Goal: Task Accomplishment & Management: Manage account settings

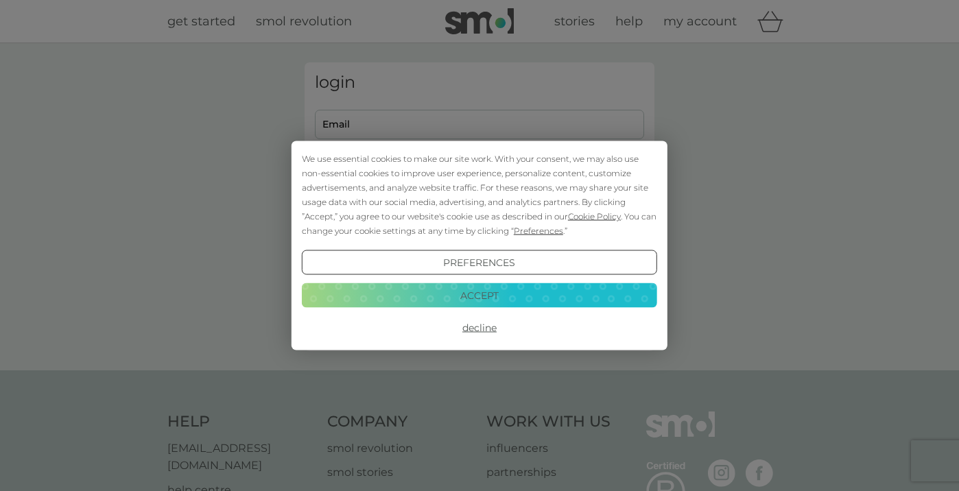
click at [510, 296] on button "Accept" at bounding box center [479, 295] width 355 height 25
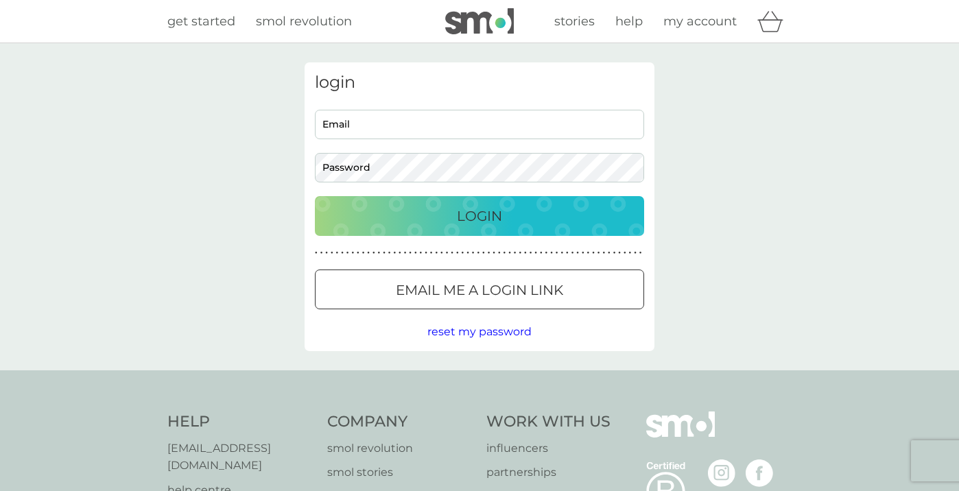
click at [421, 120] on input "Email" at bounding box center [479, 124] width 329 height 29
type input "home@johnswallow.me.uk"
click at [511, 209] on div "Login" at bounding box center [480, 216] width 302 height 22
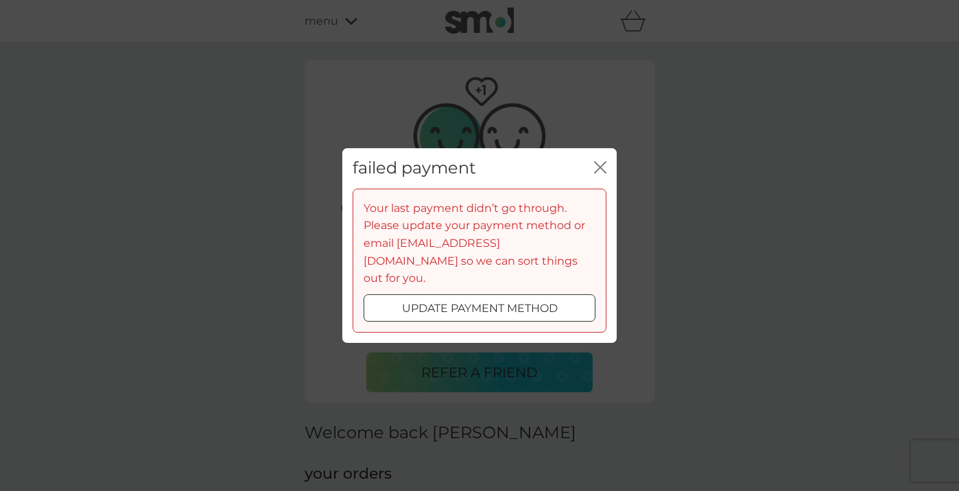
click at [501, 304] on div at bounding box center [479, 308] width 49 height 14
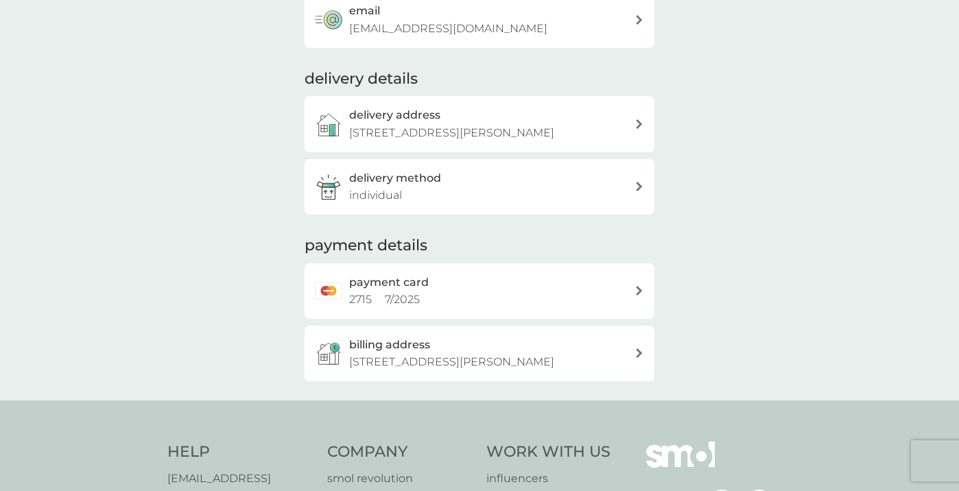
scroll to position [222, 0]
click at [502, 296] on div "payment card 2715 7 / 2025" at bounding box center [491, 289] width 285 height 35
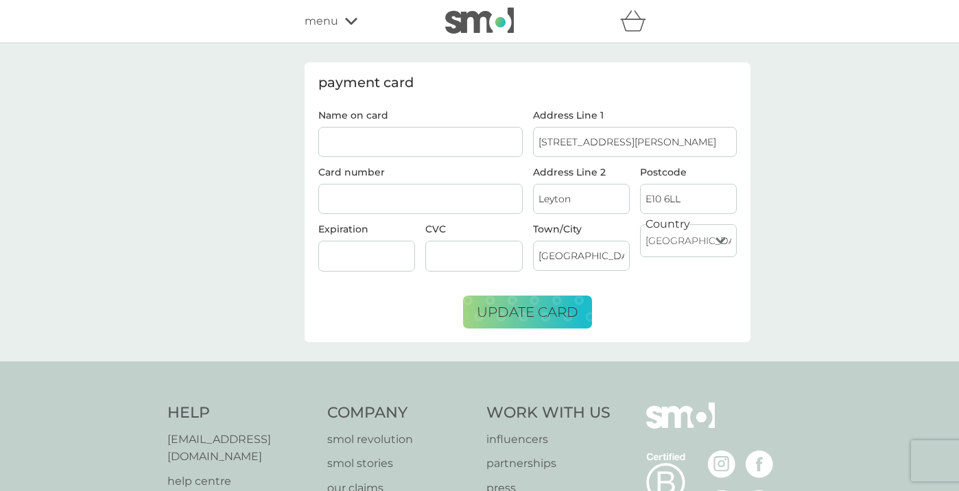
click at [354, 136] on input "Name on card" at bounding box center [420, 142] width 204 height 30
type input "Mr J R Swallow"
click at [543, 309] on span "update card" at bounding box center [528, 312] width 102 height 16
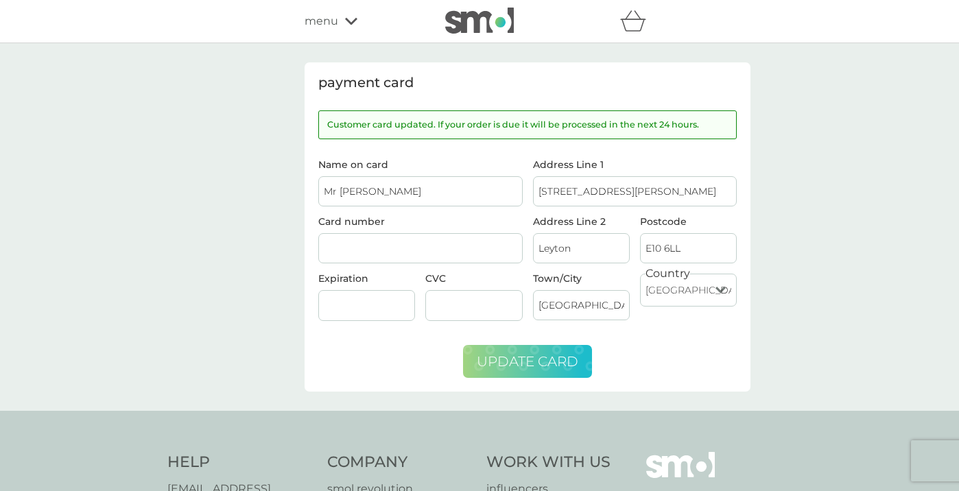
click at [345, 21] on icon at bounding box center [351, 21] width 12 height 8
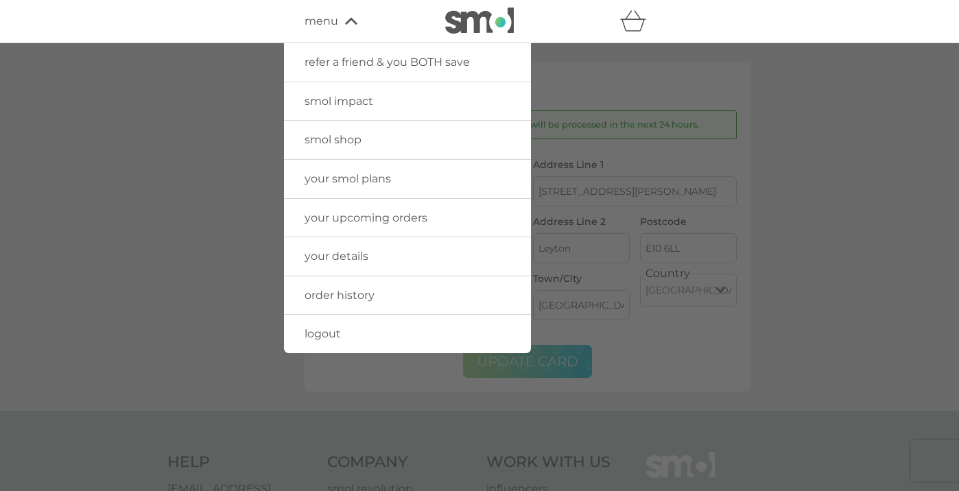
click at [352, 212] on span "your upcoming orders" at bounding box center [366, 217] width 123 height 13
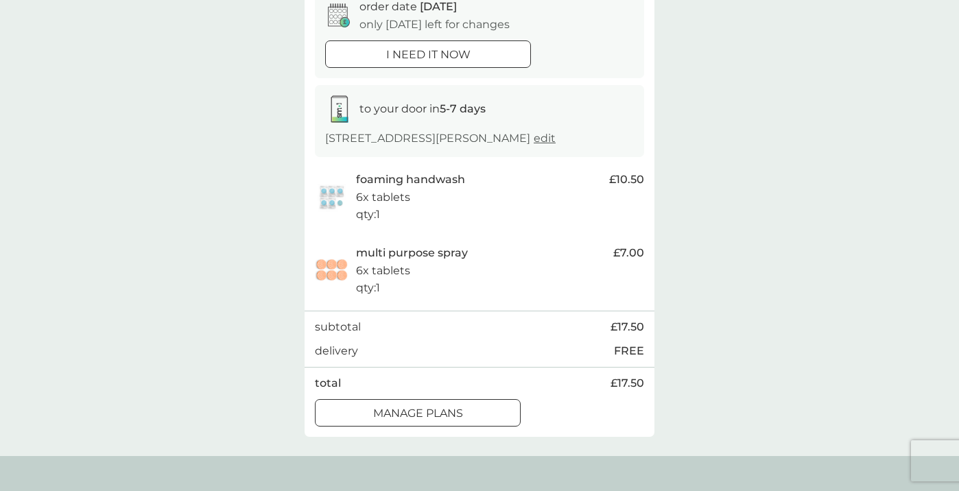
scroll to position [165, 0]
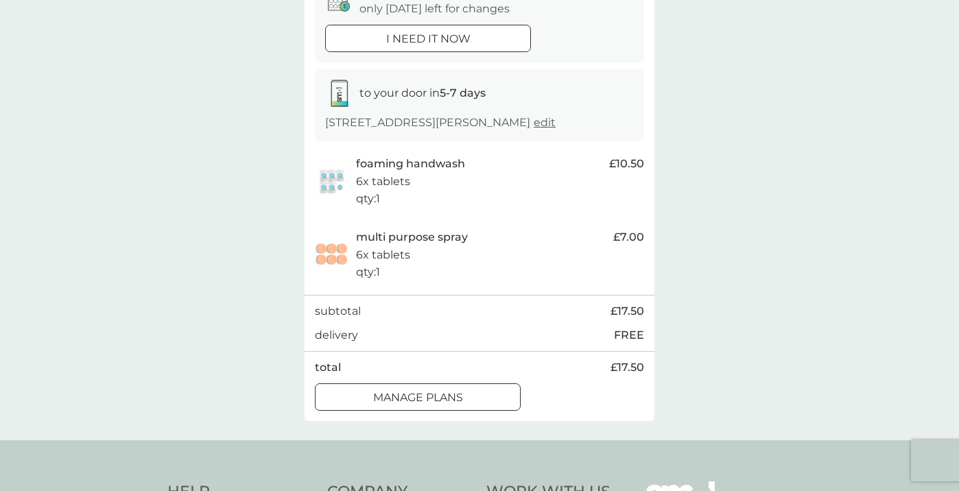
click at [435, 397] on div at bounding box center [417, 397] width 49 height 14
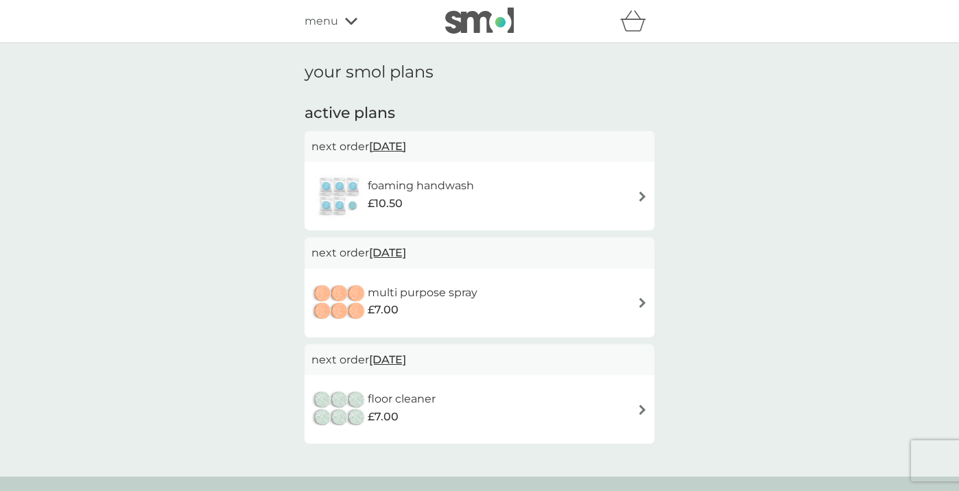
click at [448, 192] on h6 "foaming handwash" at bounding box center [421, 186] width 106 height 18
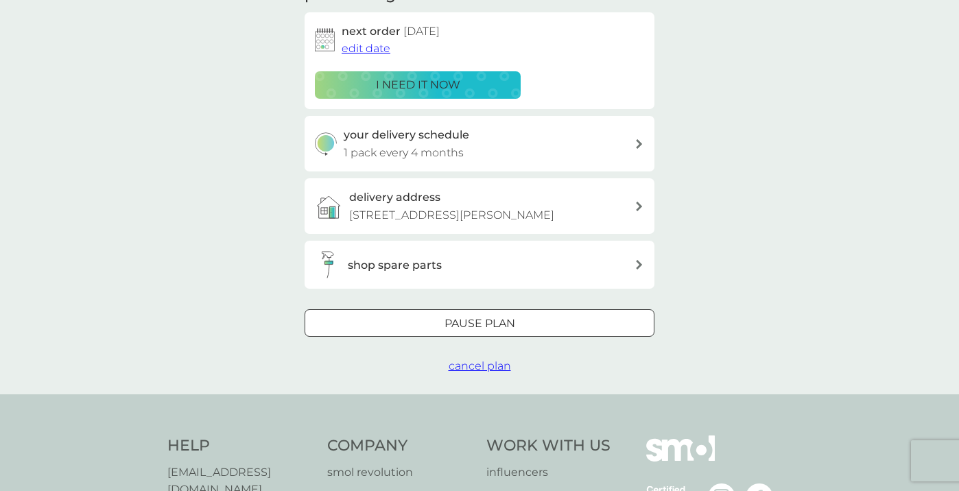
scroll to position [218, 0]
click at [539, 332] on div "Pause plan" at bounding box center [479, 325] width 348 height 18
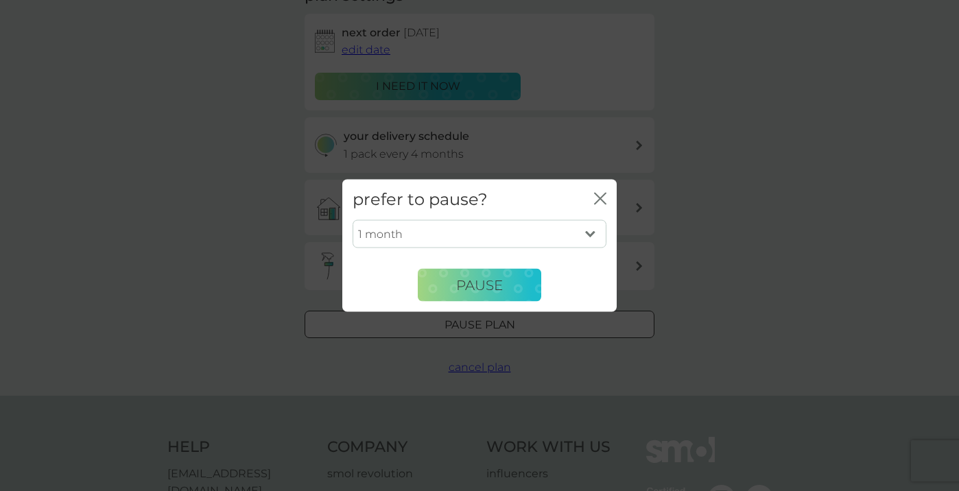
click at [472, 237] on select "1 month 2 months 3 months 4 months 5 months 6 months" at bounding box center [480, 234] width 254 height 29
select select "3"
click at [353, 220] on select "1 month 2 months 3 months 4 months 5 months 6 months" at bounding box center [480, 234] width 254 height 29
click at [467, 295] on button "Pause" at bounding box center [479, 285] width 123 height 33
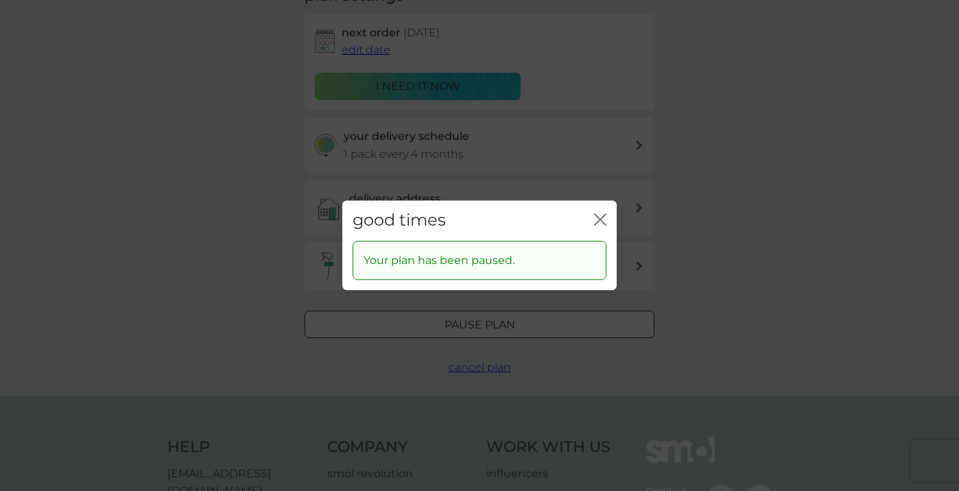
click at [603, 215] on icon "close" at bounding box center [600, 219] width 12 height 12
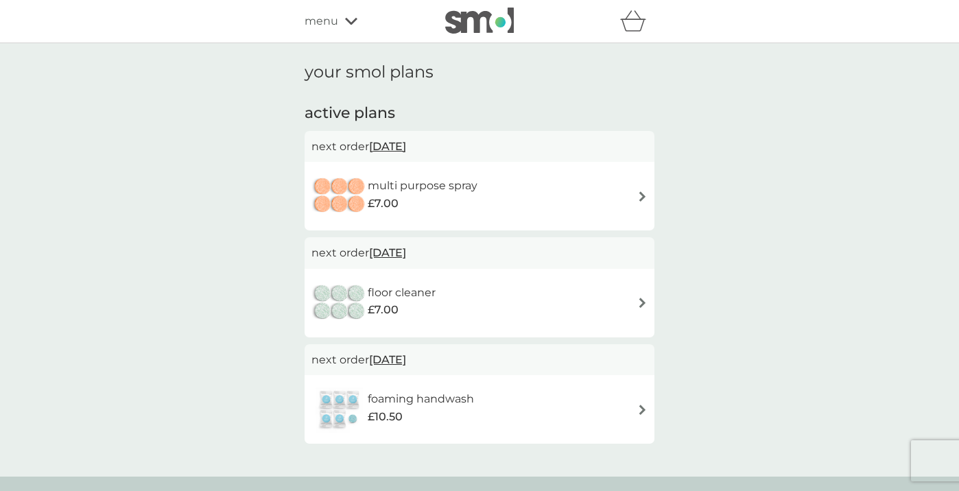
click at [401, 145] on span "10 Oct 2025" at bounding box center [387, 146] width 37 height 27
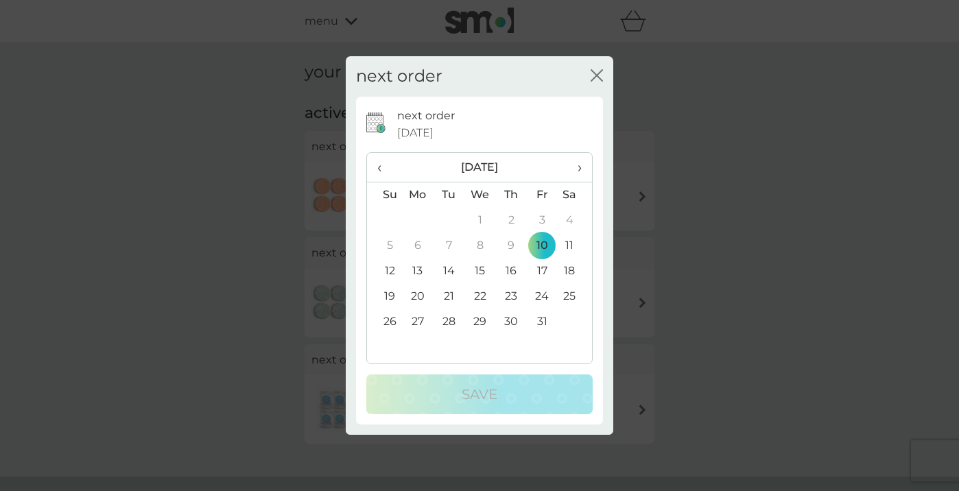
click at [594, 80] on icon "close" at bounding box center [597, 75] width 12 height 12
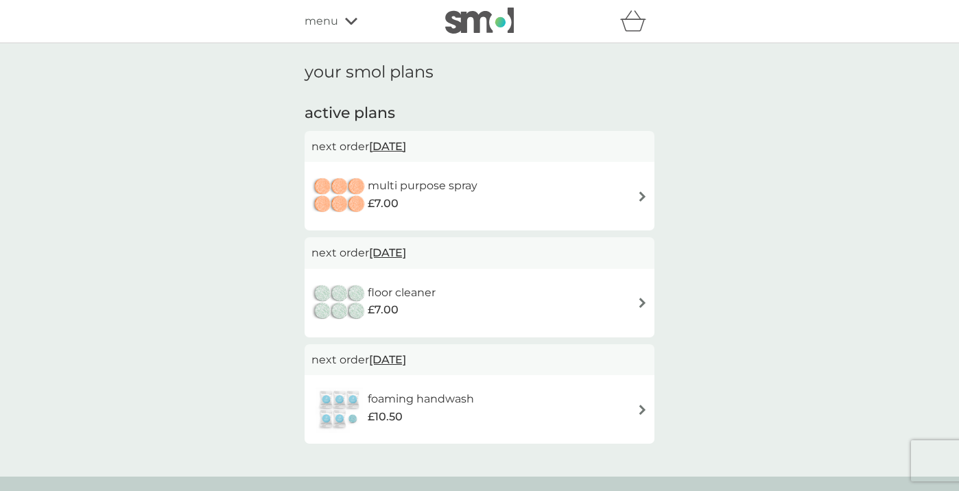
click at [642, 191] on img at bounding box center [642, 196] width 10 height 10
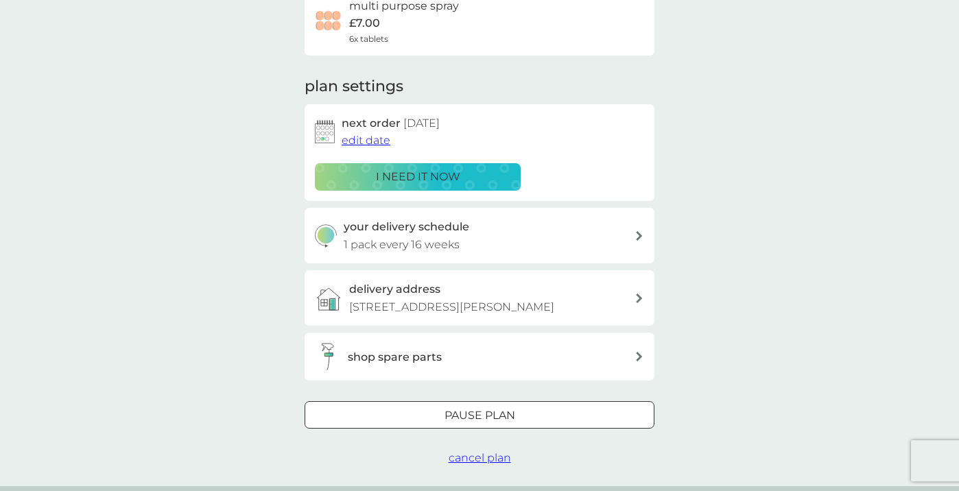
scroll to position [134, 0]
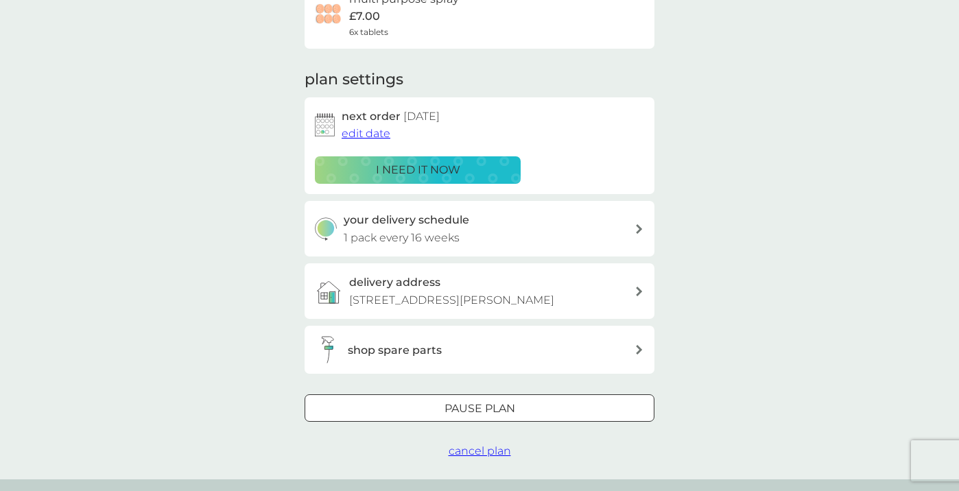
click at [475, 414] on div at bounding box center [479, 409] width 49 height 14
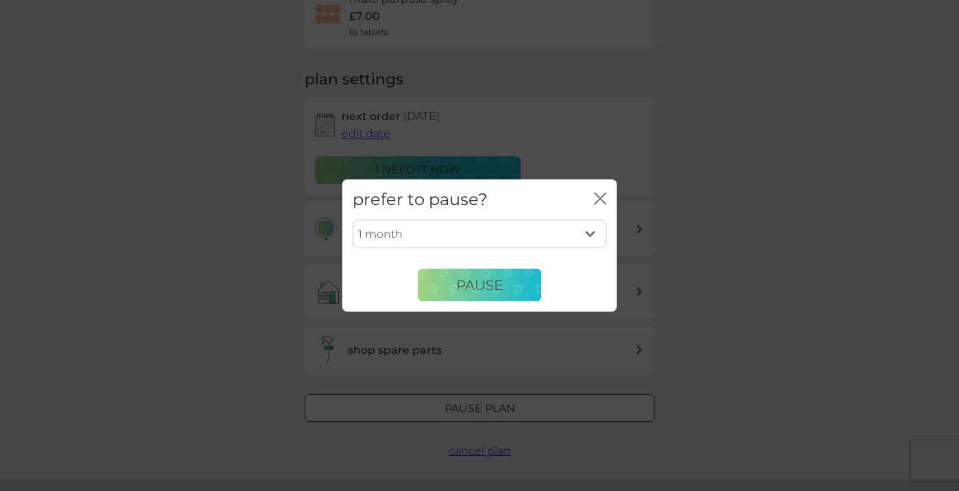
click at [449, 234] on select "1 month 2 months 3 months 4 months 5 months 6 months" at bounding box center [480, 234] width 254 height 29
select select "3"
click at [353, 220] on select "1 month 2 months 3 months 4 months 5 months 6 months" at bounding box center [480, 234] width 254 height 29
click at [453, 285] on button "Pause" at bounding box center [479, 285] width 123 height 33
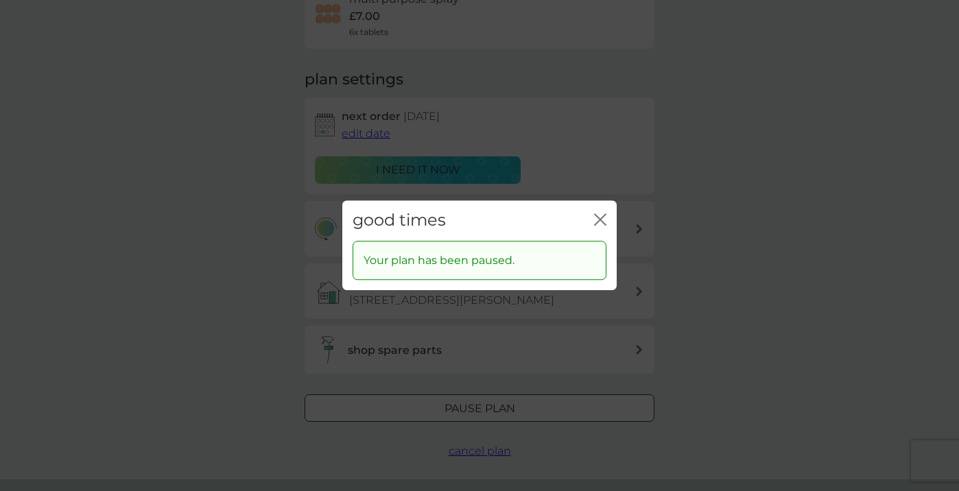
click at [601, 215] on icon "close" at bounding box center [600, 219] width 12 height 12
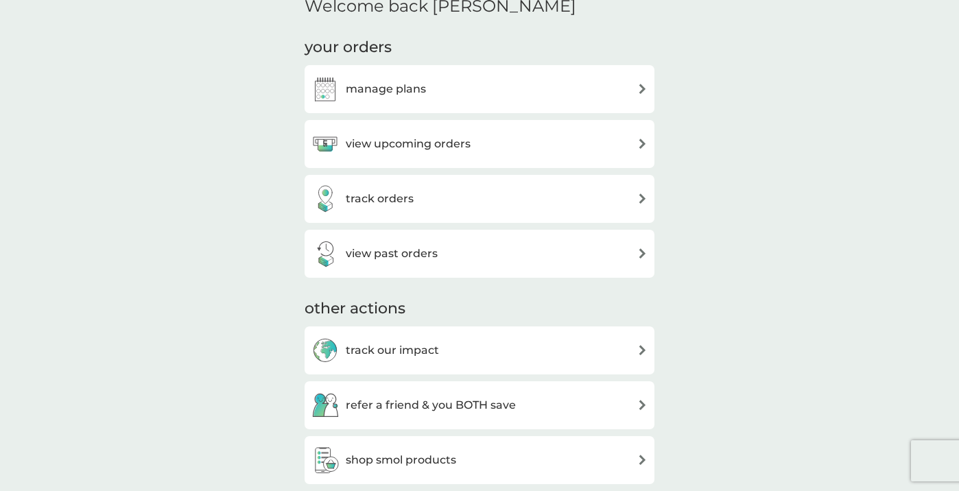
scroll to position [427, 0]
click at [388, 148] on h3 "view upcoming orders" at bounding box center [408, 144] width 125 height 18
